Goal: Task Accomplishment & Management: Use online tool/utility

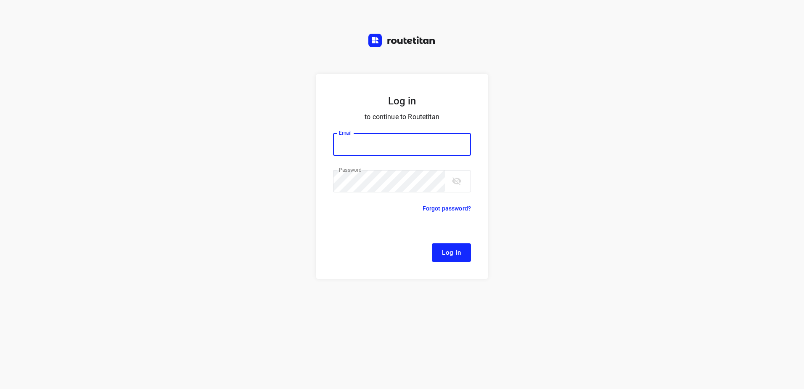
type input "[EMAIL_ADDRESS][DOMAIN_NAME]"
click at [443, 249] on span "Log In" at bounding box center [451, 252] width 19 height 11
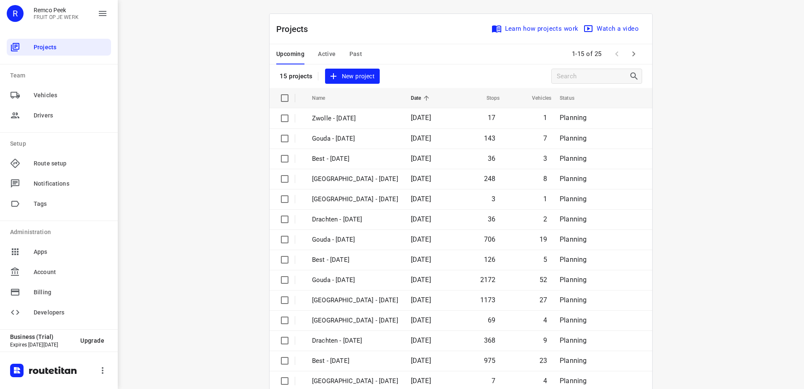
click at [633, 55] on icon "button" at bounding box center [634, 54] width 10 height 10
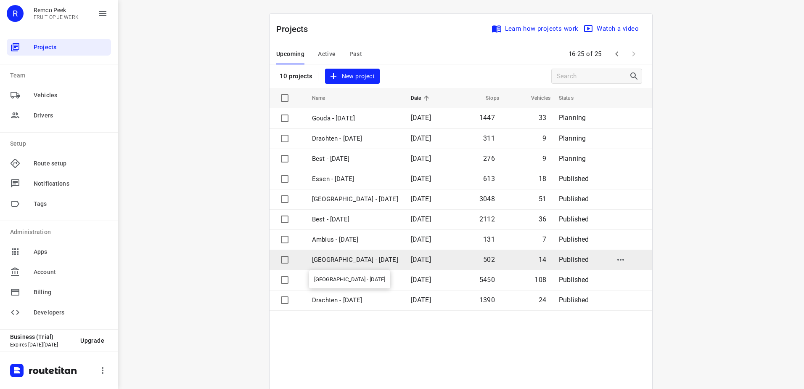
click at [343, 263] on p "[GEOGRAPHIC_DATA] - [DATE]" at bounding box center [355, 260] width 86 height 10
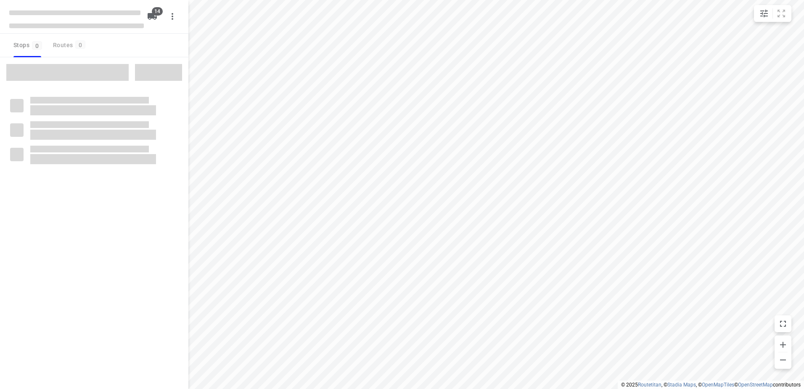
checkbox input "true"
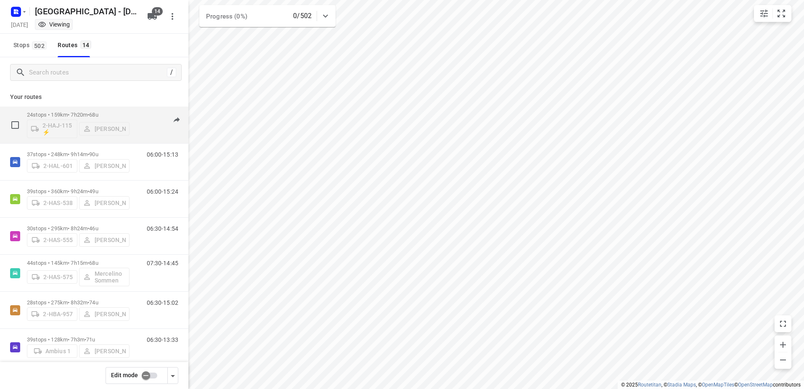
click at [109, 127] on div "2-HAJ-115 ⚡ [PERSON_NAME]" at bounding box center [78, 128] width 103 height 20
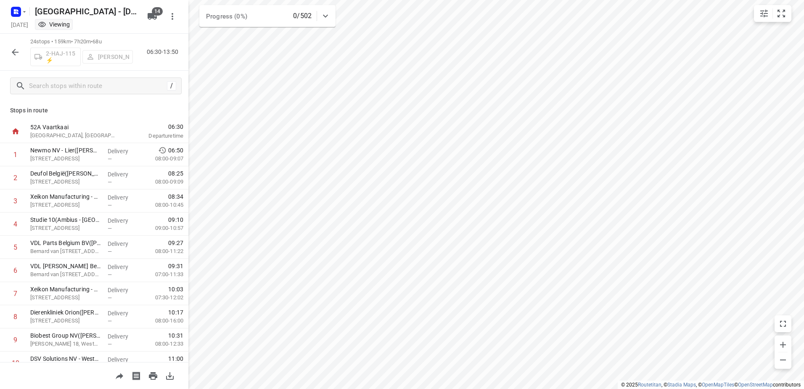
click at [18, 56] on icon "button" at bounding box center [15, 52] width 10 height 10
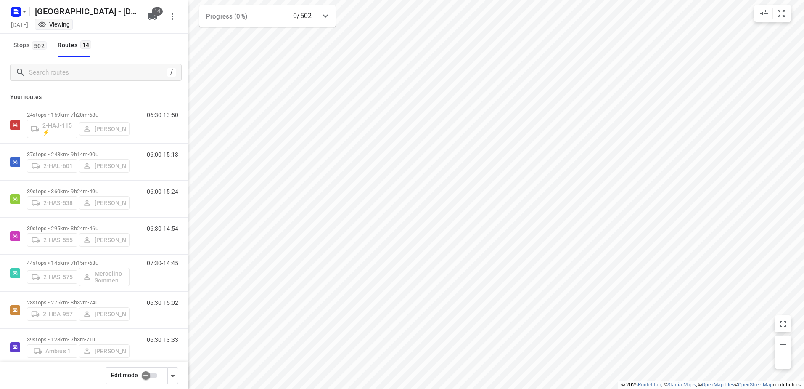
click at [144, 378] on input "checkbox" at bounding box center [146, 375] width 48 height 16
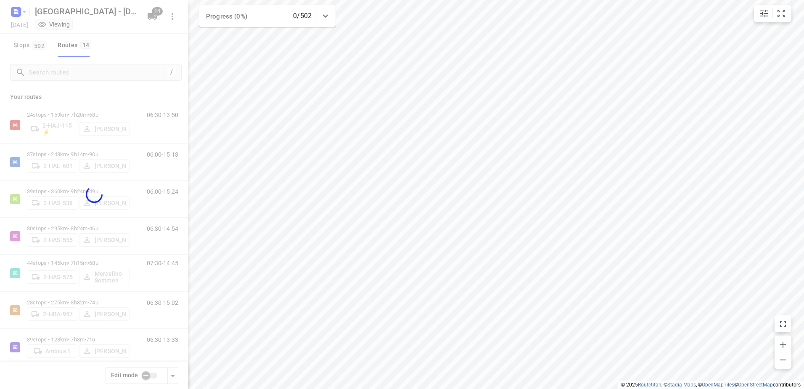
checkbox input "true"
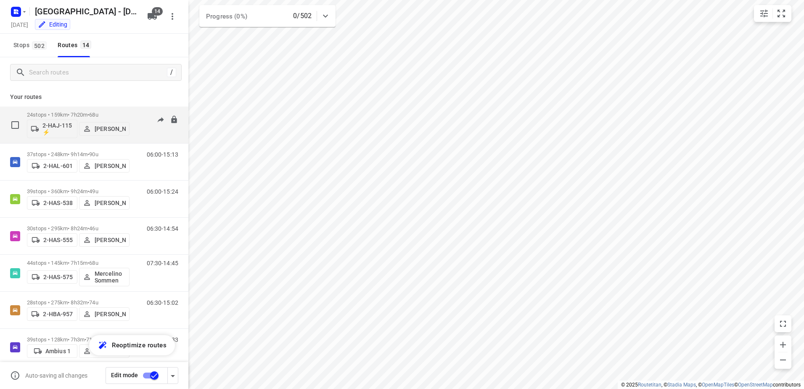
click at [104, 129] on p "[PERSON_NAME]" at bounding box center [110, 128] width 31 height 7
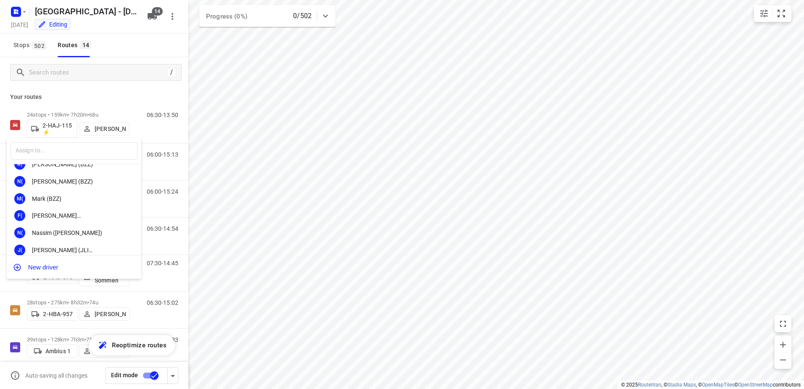
scroll to position [126, 0]
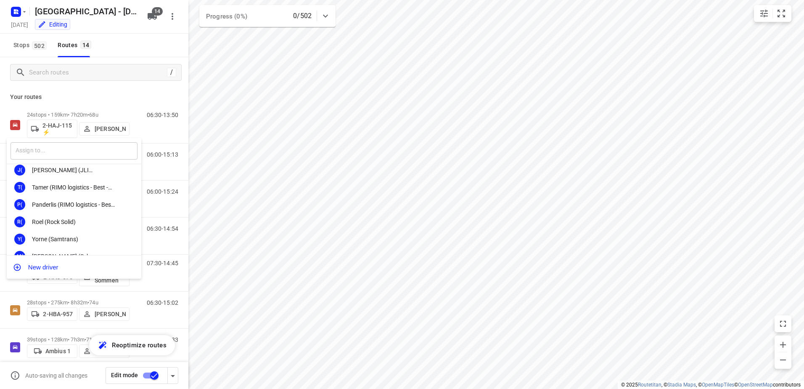
click at [74, 153] on input "text" at bounding box center [74, 150] width 127 height 17
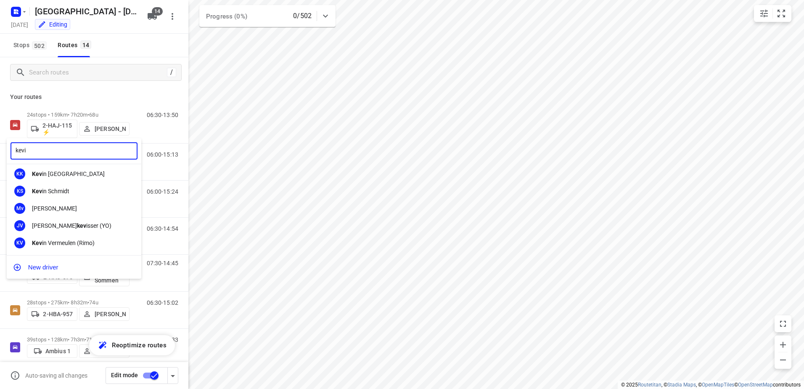
scroll to position [0, 0]
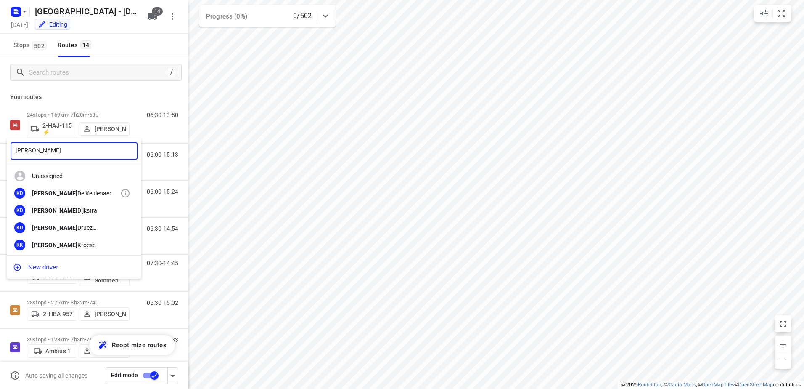
type input "[PERSON_NAME]"
click at [82, 187] on div "KD [PERSON_NAME]" at bounding box center [74, 193] width 135 height 17
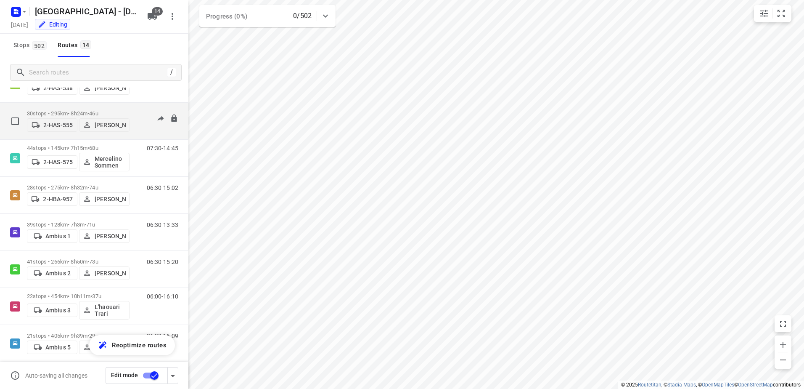
scroll to position [126, 0]
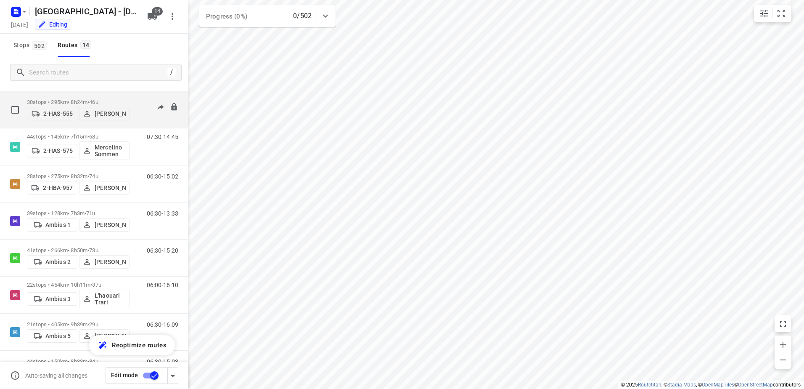
click at [67, 114] on p "2-HAS-555" at bounding box center [57, 113] width 29 height 7
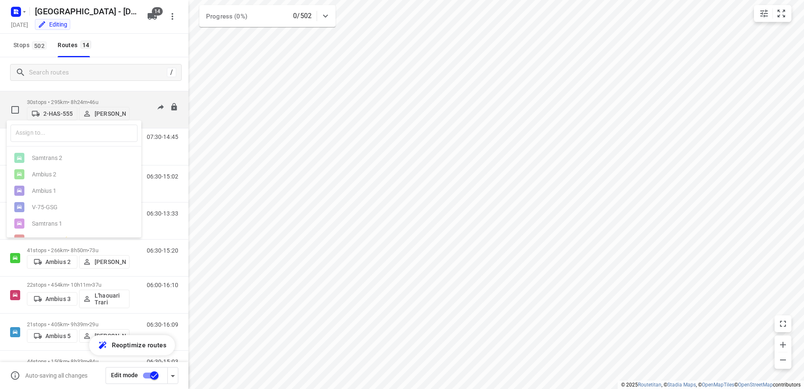
click at [67, 114] on div at bounding box center [402, 194] width 804 height 389
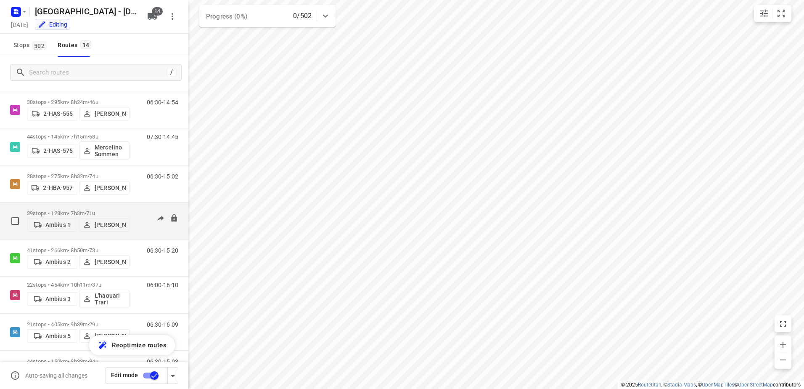
click at [48, 225] on p "Ambius 1" at bounding box center [57, 224] width 25 height 7
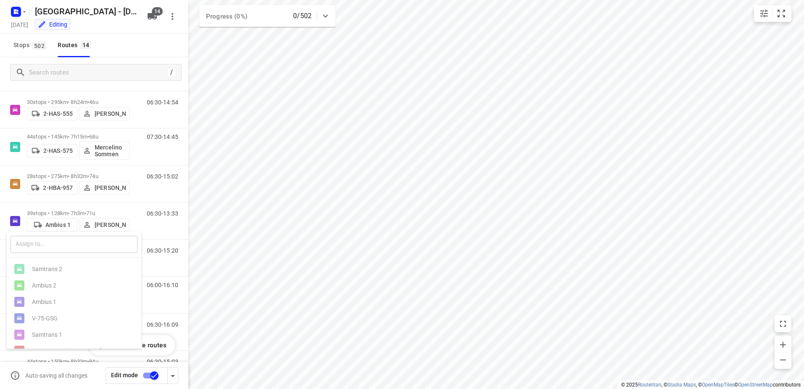
click at [48, 249] on input "text" at bounding box center [74, 244] width 127 height 17
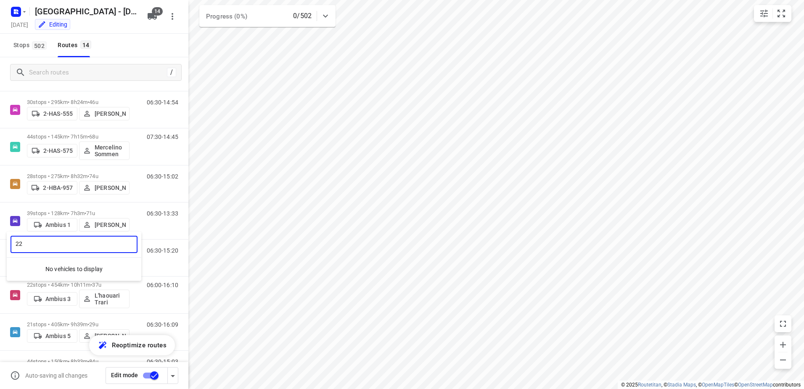
type input "2"
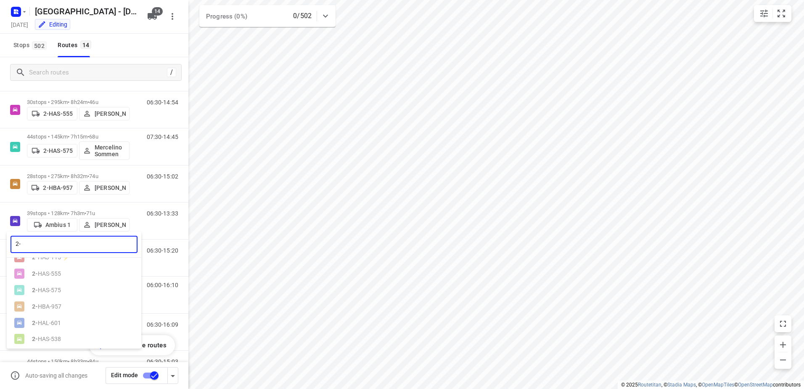
scroll to position [17, 0]
click at [32, 250] on input "2-" at bounding box center [74, 244] width 127 height 17
type input "2"
drag, startPoint x: 187, startPoint y: 167, endPoint x: 187, endPoint y: 97, distance: 70.7
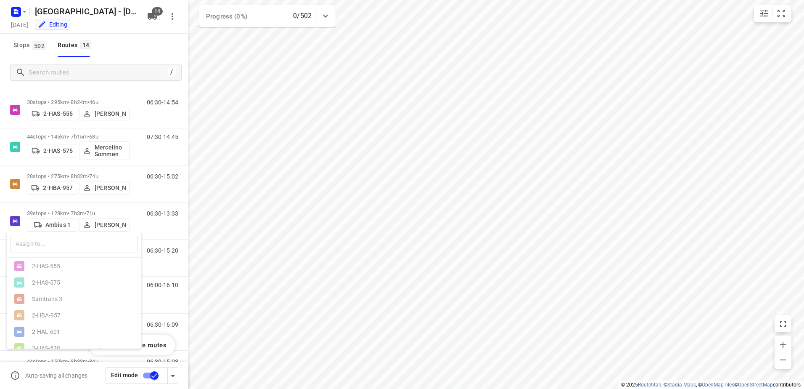
click at [187, 97] on div at bounding box center [402, 194] width 804 height 389
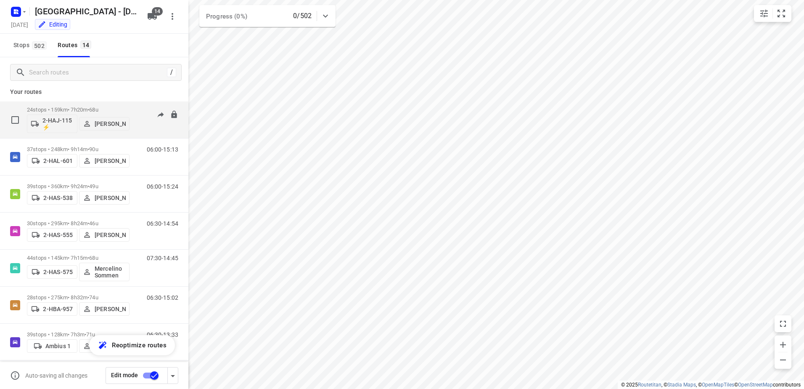
scroll to position [0, 0]
